Goal: Information Seeking & Learning: Learn about a topic

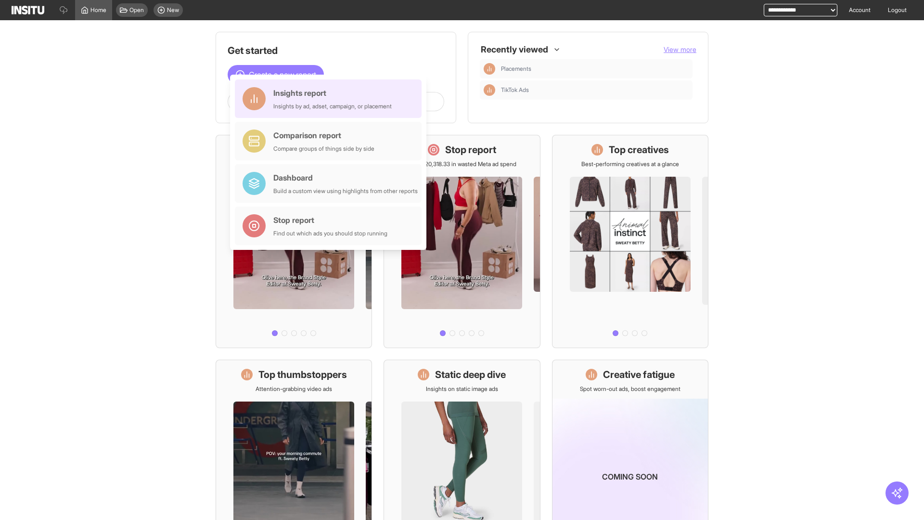
click at [331, 99] on div "Insights report Insights by ad, adset, campaign, or placement" at bounding box center [332, 98] width 118 height 23
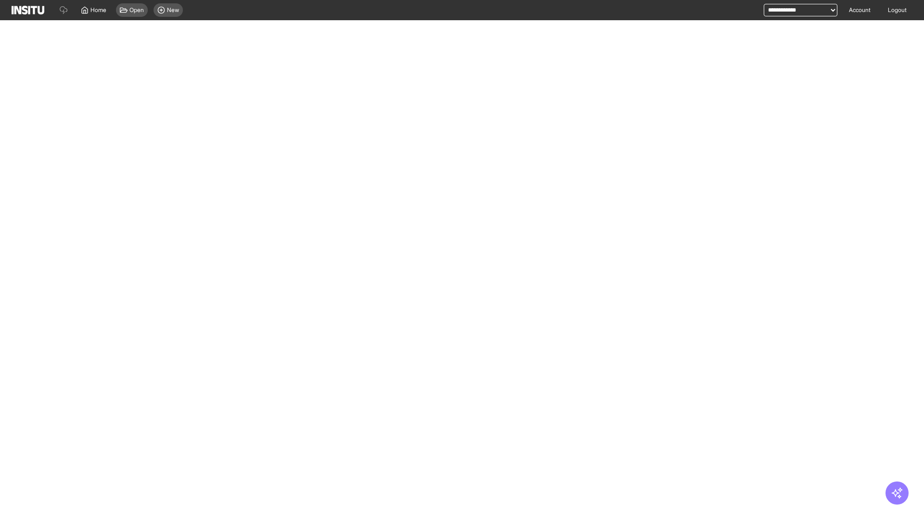
select select "**"
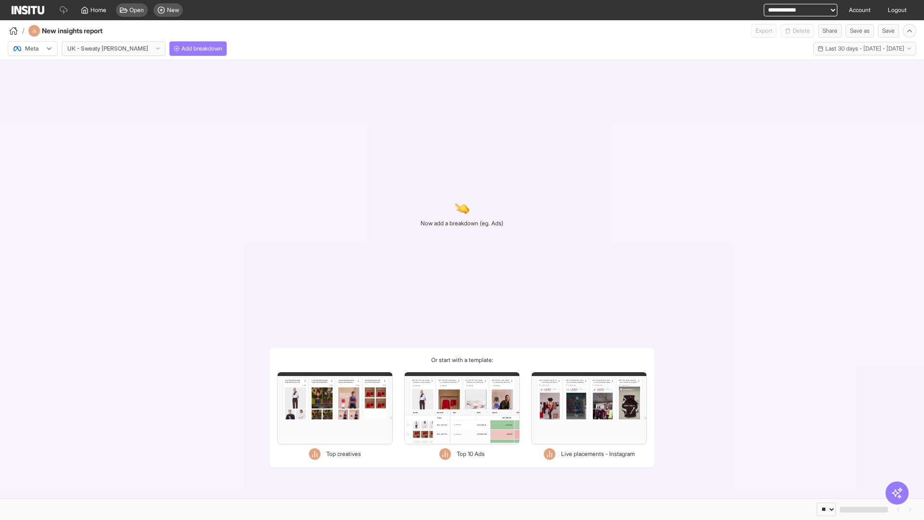
click at [33, 49] on div at bounding box center [26, 49] width 27 height 10
click at [32, 69] on span "Meta" at bounding box center [31, 69] width 13 height 9
click at [181, 49] on span "Add breakdown" at bounding box center [201, 49] width 41 height 8
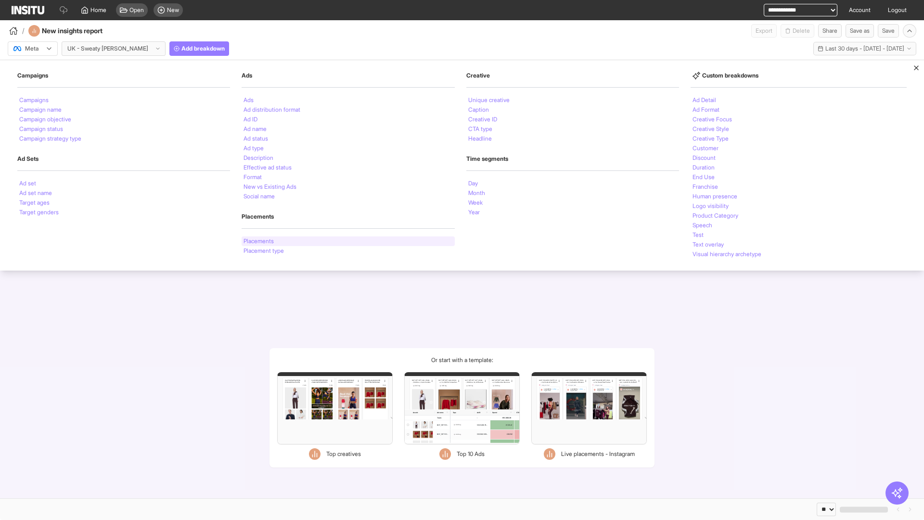
click at [258, 241] on li "Placements" at bounding box center [258, 241] width 30 height 6
